Goal: Task Accomplishment & Management: Use online tool/utility

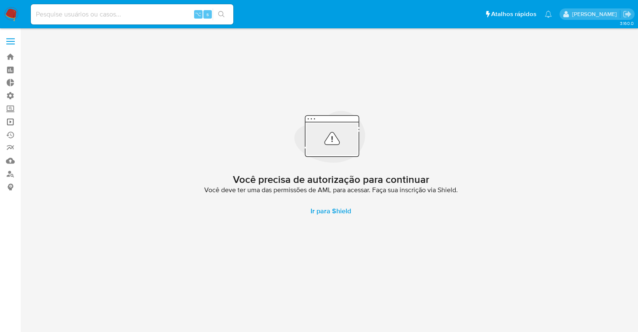
click at [11, 124] on link "Operações em massa" at bounding box center [50, 121] width 100 height 13
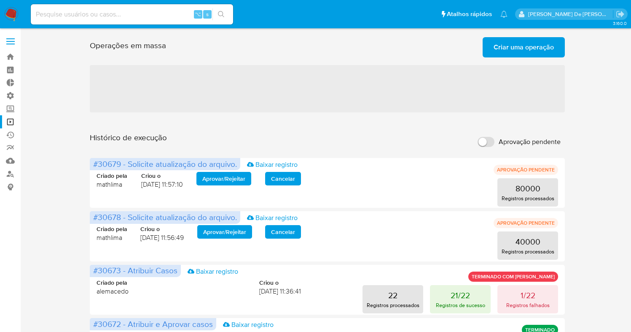
click at [483, 145] on input "Aprovação pendente" at bounding box center [486, 142] width 17 height 10
checkbox input "true"
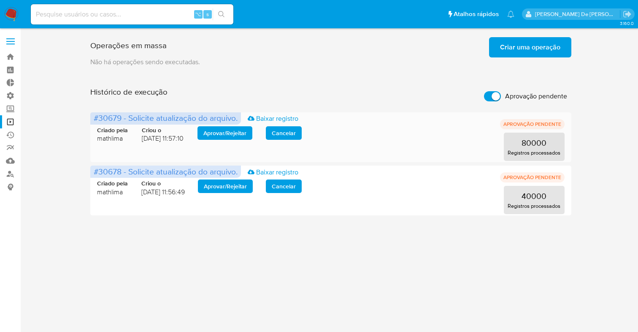
click at [229, 131] on span "Aprovar / Rejeitar" at bounding box center [224, 133] width 43 height 12
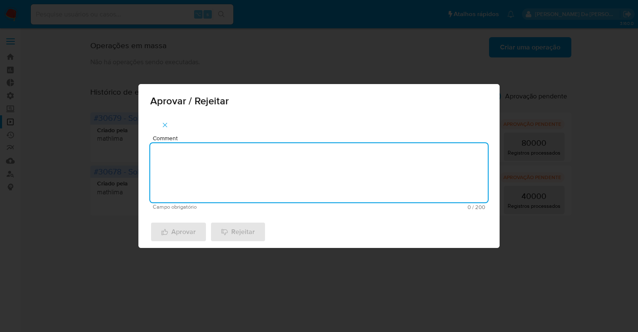
click at [227, 160] on textarea "Comment" at bounding box center [318, 172] width 337 height 59
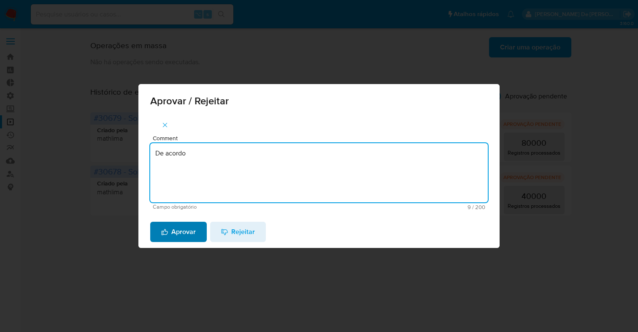
type textarea "De acordo"
click at [184, 238] on span "Aprovar" at bounding box center [178, 231] width 35 height 19
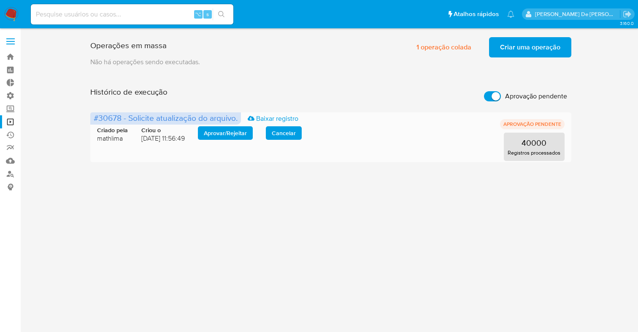
click at [217, 132] on span "Aprovar / Rejeitar" at bounding box center [225, 133] width 43 height 12
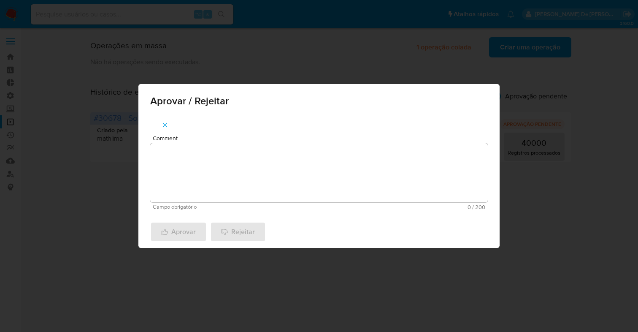
click at [209, 162] on textarea "Comment" at bounding box center [318, 172] width 337 height 59
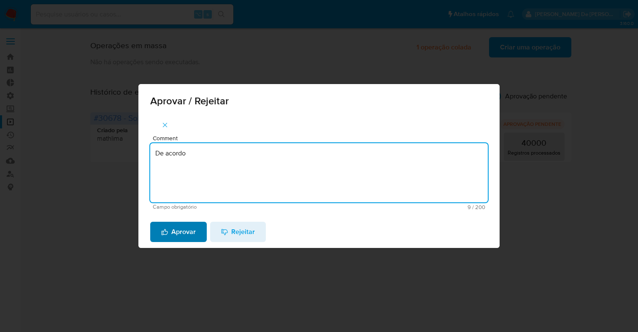
type textarea "De acordo"
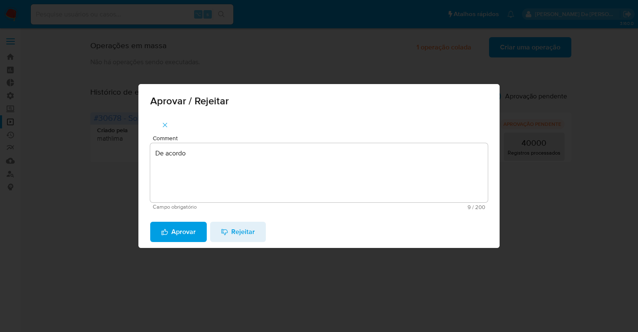
click at [183, 233] on span "Aprovar" at bounding box center [178, 231] width 35 height 19
